Goal: Information Seeking & Learning: Learn about a topic

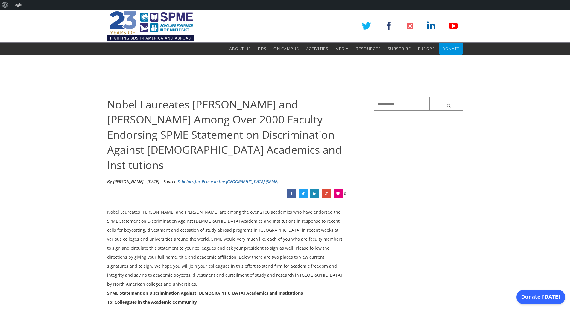
scroll to position [446, 0]
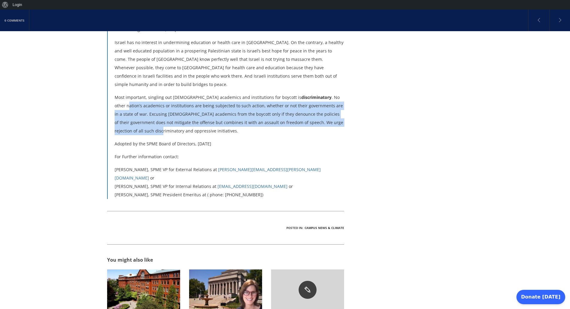
drag, startPoint x: 330, startPoint y: 90, endPoint x: 321, endPoint y: 63, distance: 28.6
click at [321, 93] on p "Most important, singling out [DEMOGRAPHIC_DATA] academics and institutions for …" at bounding box center [230, 114] width 230 height 42
drag, startPoint x: 321, startPoint y: 63, endPoint x: 309, endPoint y: 98, distance: 37.0
click at [309, 98] on p "Most important, singling out [DEMOGRAPHIC_DATA] academics and institutions for …" at bounding box center [230, 114] width 230 height 42
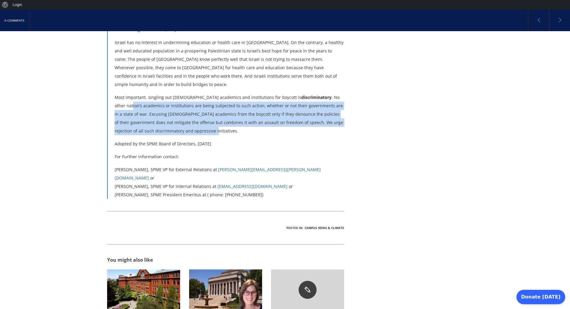
click at [309, 98] on p "Most important, singling out [DEMOGRAPHIC_DATA] academics and institutions for …" at bounding box center [230, 114] width 230 height 42
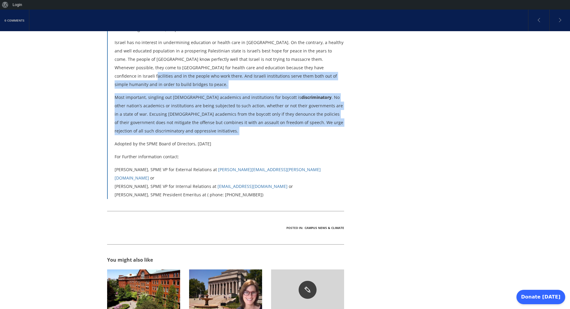
drag, startPoint x: 309, startPoint y: 98, endPoint x: 302, endPoint y: 39, distance: 59.3
click at [302, 39] on blockquote "[ The SPME Board of Directors respectfully asks that those who endorse this sta…" at bounding box center [225, 32] width 237 height 334
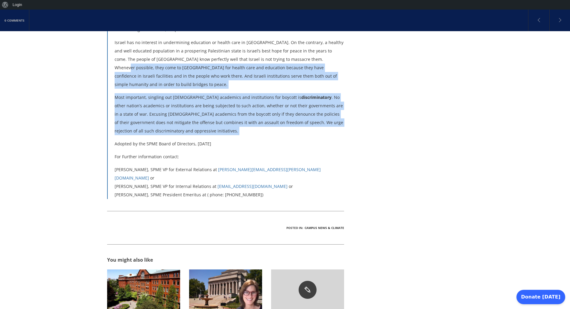
click at [302, 39] on p "Israel has no interest in undermining education or health care in [GEOGRAPHIC_D…" at bounding box center [230, 63] width 230 height 50
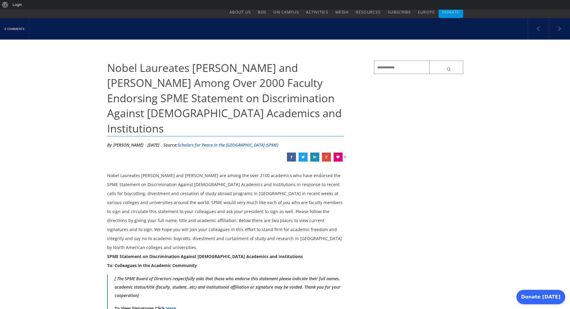
scroll to position [35, 0]
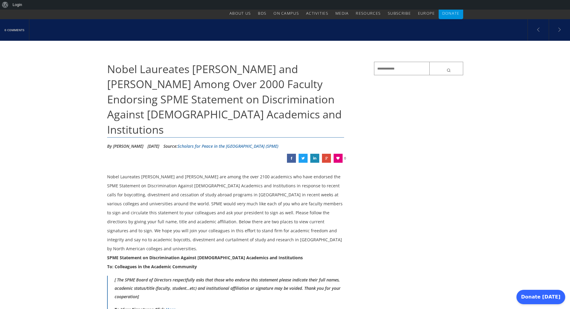
click at [220, 92] on span "Nobel Laureates [PERSON_NAME] and [PERSON_NAME] Among Over 2000 Faculty Endorsi…" at bounding box center [224, 99] width 235 height 75
click at [225, 94] on span "Nobel Laureates [PERSON_NAME] and [PERSON_NAME] Among Over 2000 Faculty Endorsi…" at bounding box center [224, 99] width 235 height 75
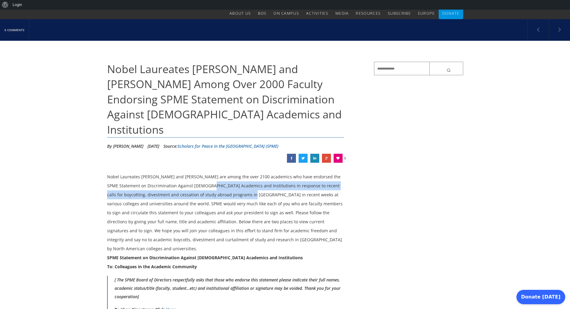
drag, startPoint x: 234, startPoint y: 177, endPoint x: 194, endPoint y: 166, distance: 41.2
click at [194, 172] on div "Nobel Laureates [PERSON_NAME] and [PERSON_NAME] are among the over 2100 academi…" at bounding box center [225, 212] width 237 height 81
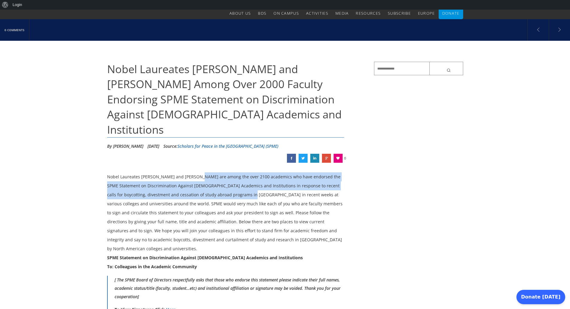
click at [194, 172] on div "Nobel Laureates [PERSON_NAME] and [PERSON_NAME] are among the over 2100 academi…" at bounding box center [225, 212] width 237 height 81
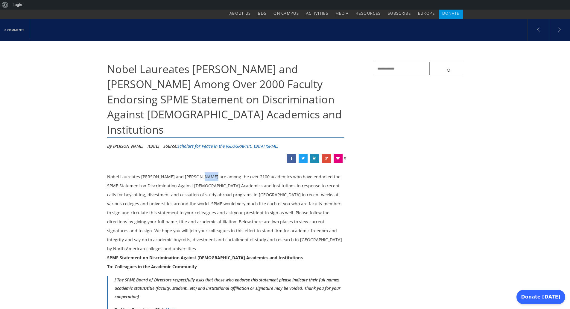
click at [194, 172] on div "Nobel Laureates [PERSON_NAME] and [PERSON_NAME] are among the over 2100 academi…" at bounding box center [225, 212] width 237 height 81
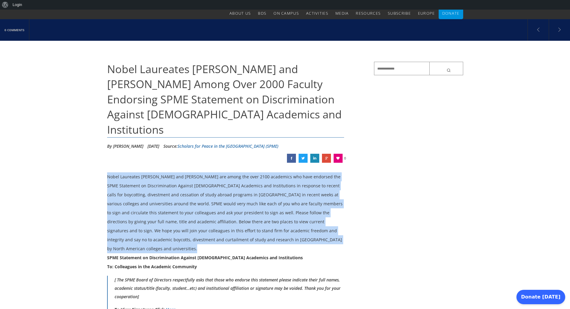
drag, startPoint x: 194, startPoint y: 166, endPoint x: 200, endPoint y: 190, distance: 25.5
click at [200, 190] on div "Nobel Laureates [PERSON_NAME] and [PERSON_NAME] are among the over 2100 academi…" at bounding box center [225, 212] width 237 height 81
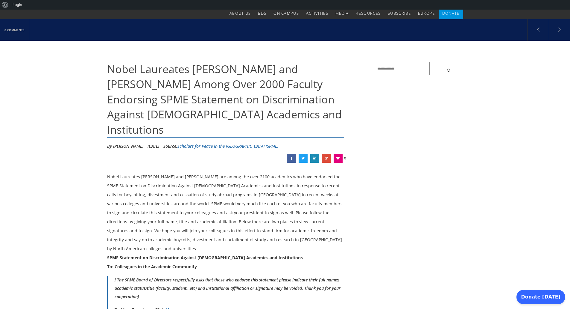
click at [200, 190] on div "Nobel Laureates [PERSON_NAME] and [PERSON_NAME] are among the over 2100 academi…" at bounding box center [225, 212] width 237 height 81
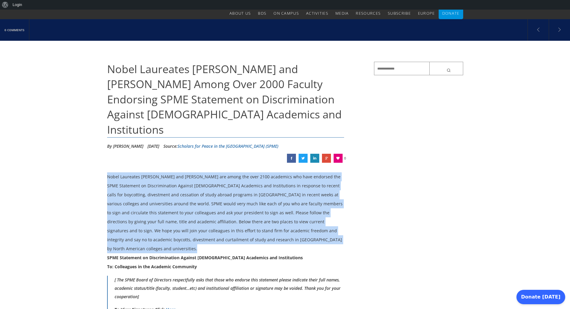
click at [200, 190] on div "Nobel Laureates [PERSON_NAME] and [PERSON_NAME] are among the over 2100 academi…" at bounding box center [225, 212] width 237 height 81
click at [211, 190] on div "Nobel Laureates [PERSON_NAME] and [PERSON_NAME] are among the over 2100 academi…" at bounding box center [225, 212] width 237 height 81
